Goal: Complete application form

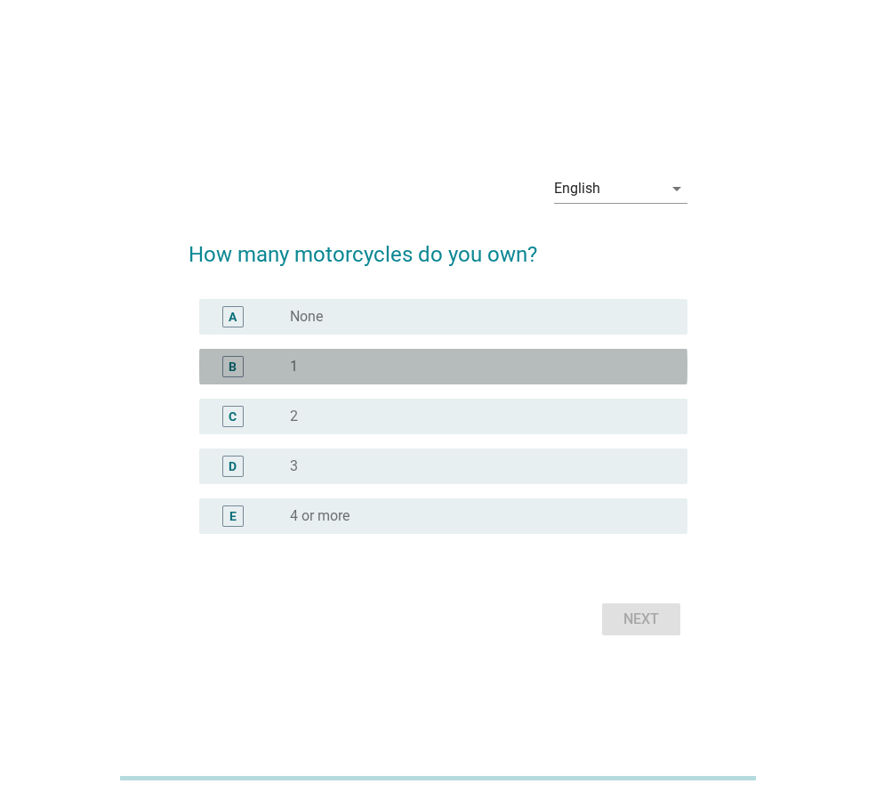
click at [233, 367] on div "B" at bounding box center [233, 366] width 8 height 19
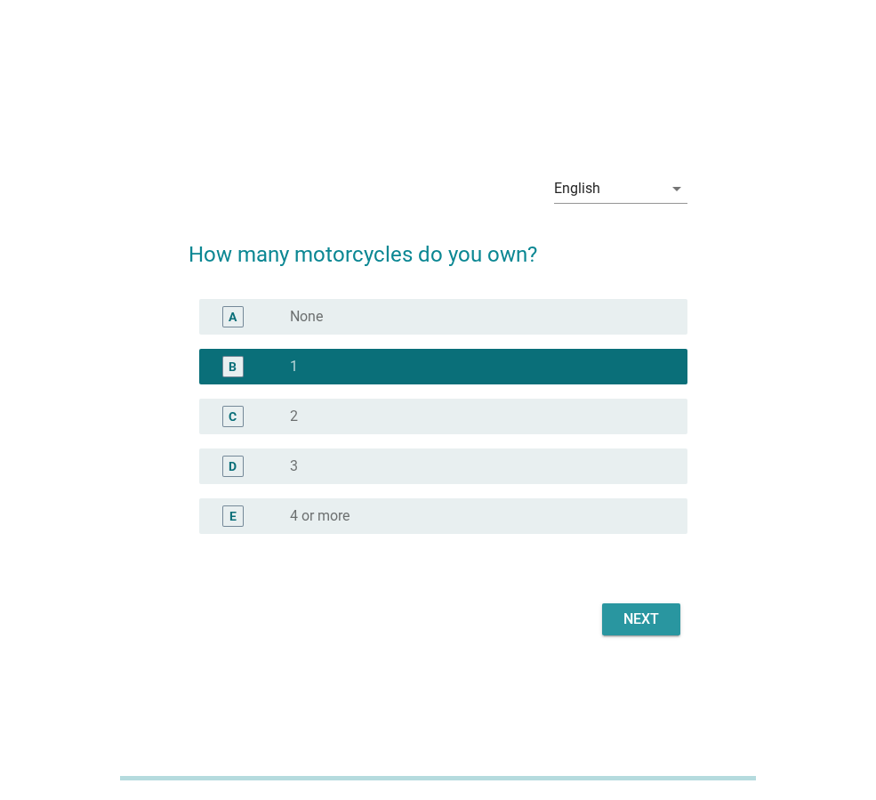
click at [646, 612] on div "Next" at bounding box center [642, 619] width 50 height 21
click at [646, 612] on div "Next" at bounding box center [438, 619] width 499 height 43
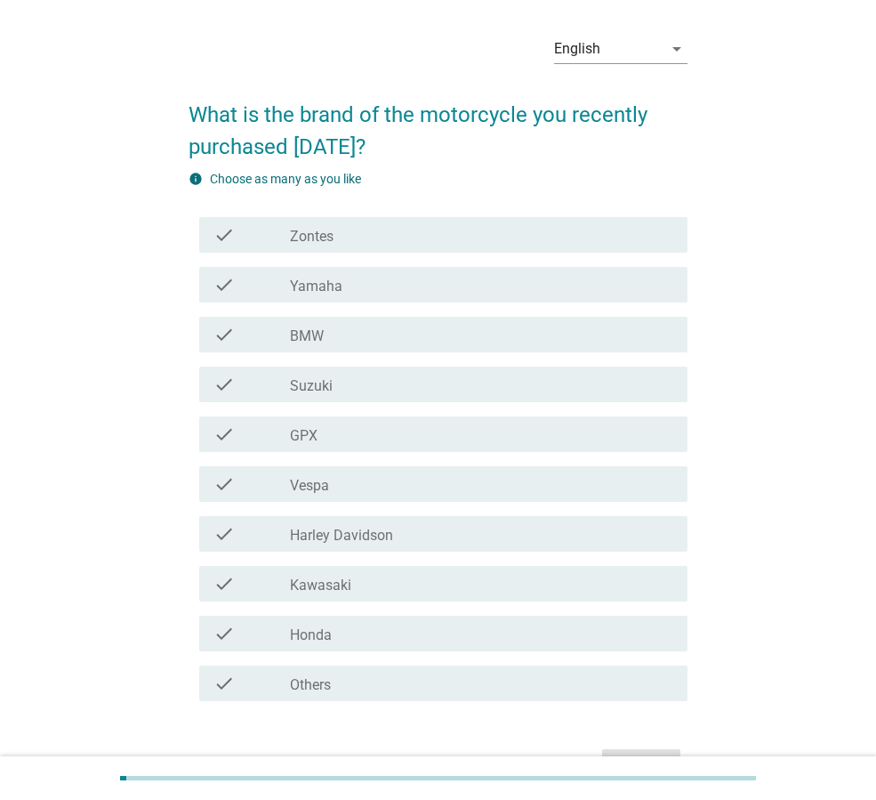
scroll to position [60, 0]
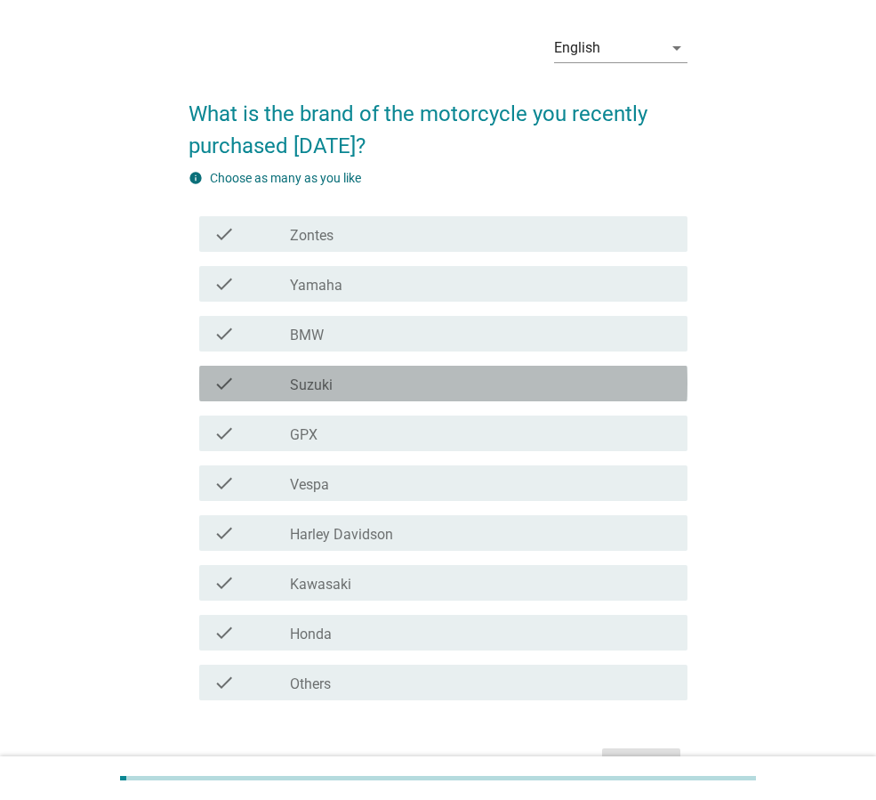
click at [268, 388] on div "check" at bounding box center [252, 383] width 77 height 21
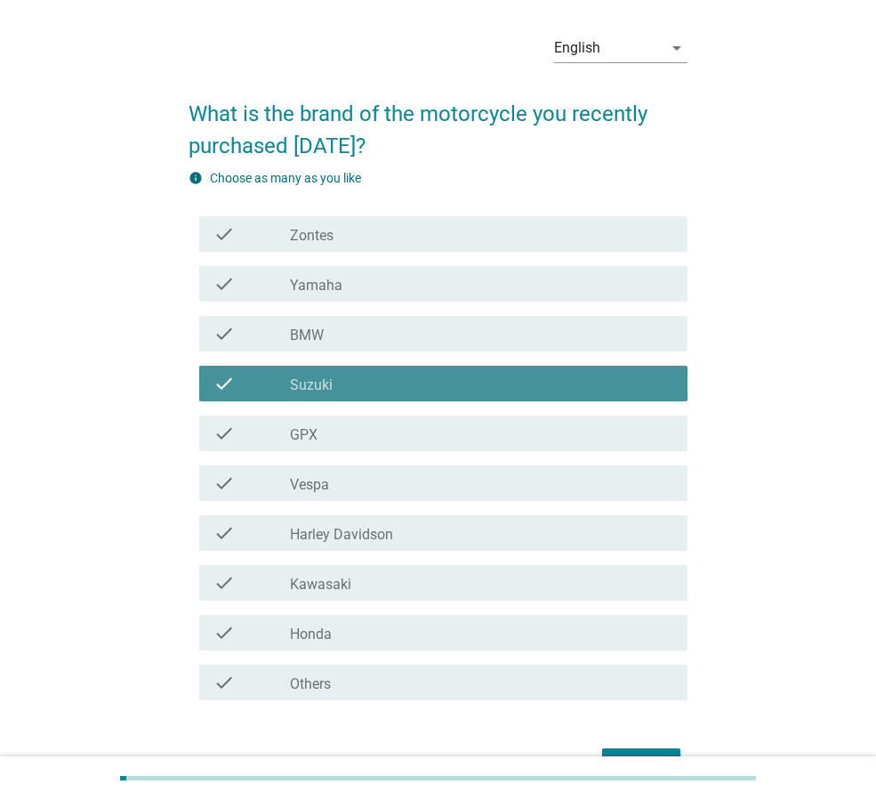
click at [268, 388] on div "check" at bounding box center [252, 383] width 77 height 21
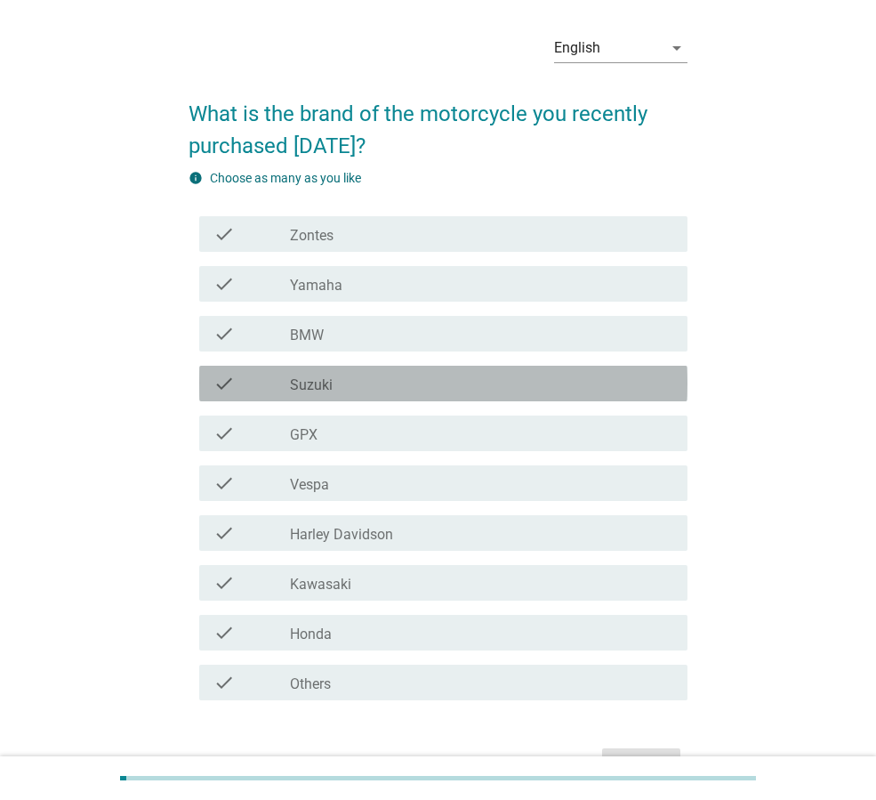
click at [267, 388] on div "check" at bounding box center [252, 383] width 77 height 21
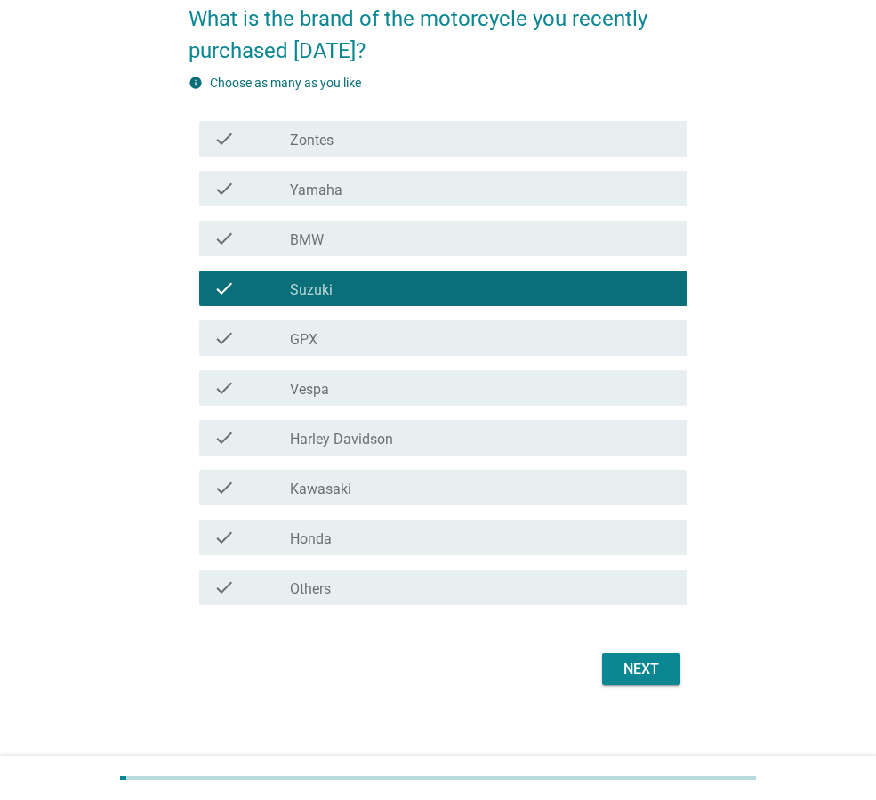
scroll to position [167, 0]
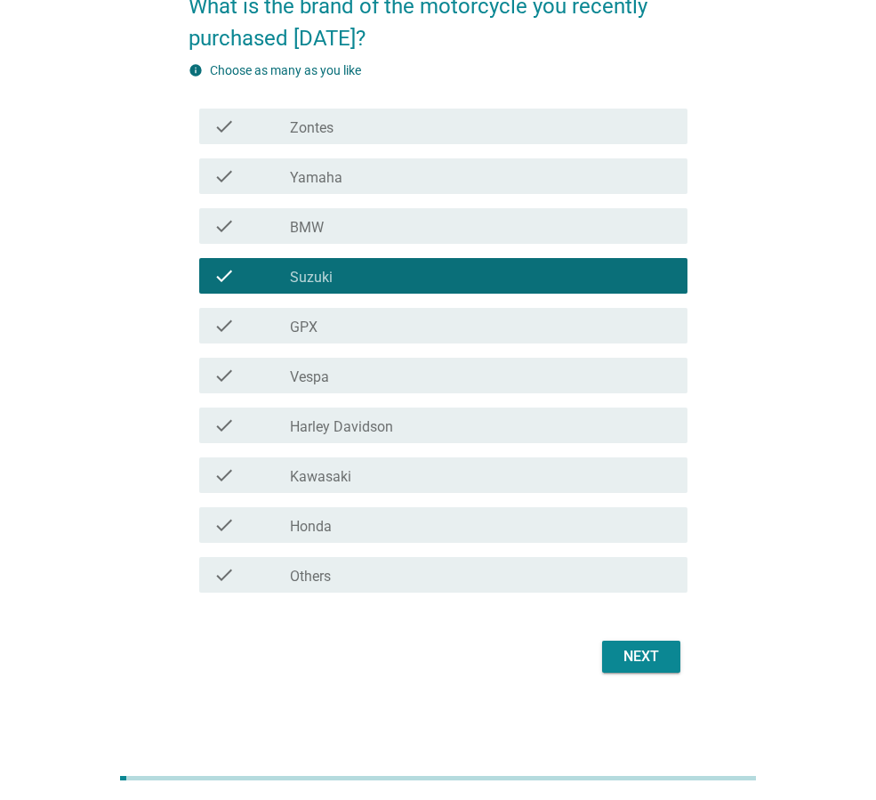
click at [654, 658] on div "Next" at bounding box center [642, 656] width 50 height 21
click at [654, 658] on div "Next" at bounding box center [438, 656] width 499 height 43
